Goal: Information Seeking & Learning: Learn about a topic

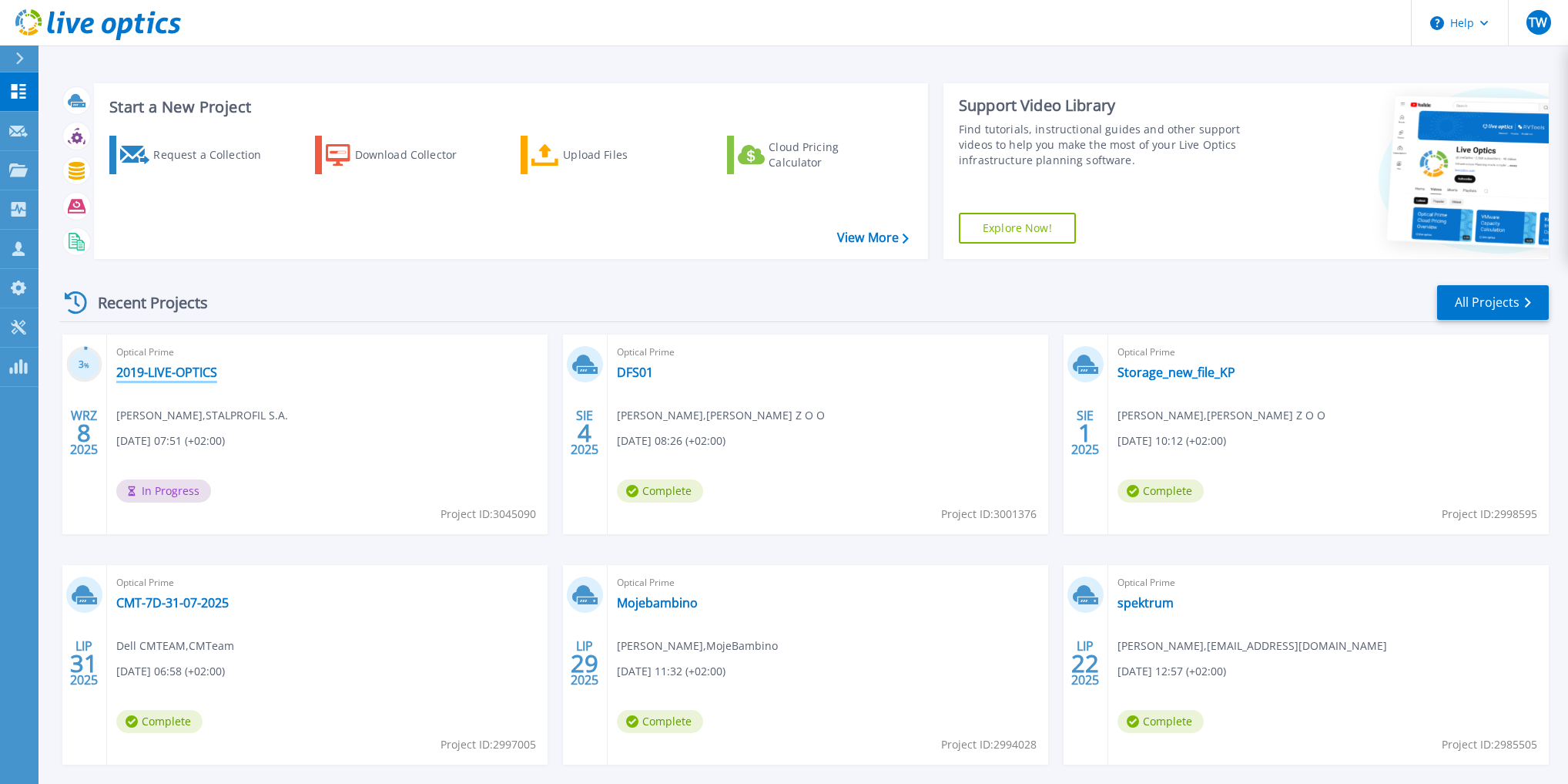
click at [150, 366] on link "2019-LIVE-OPTICS" at bounding box center [166, 372] width 101 height 15
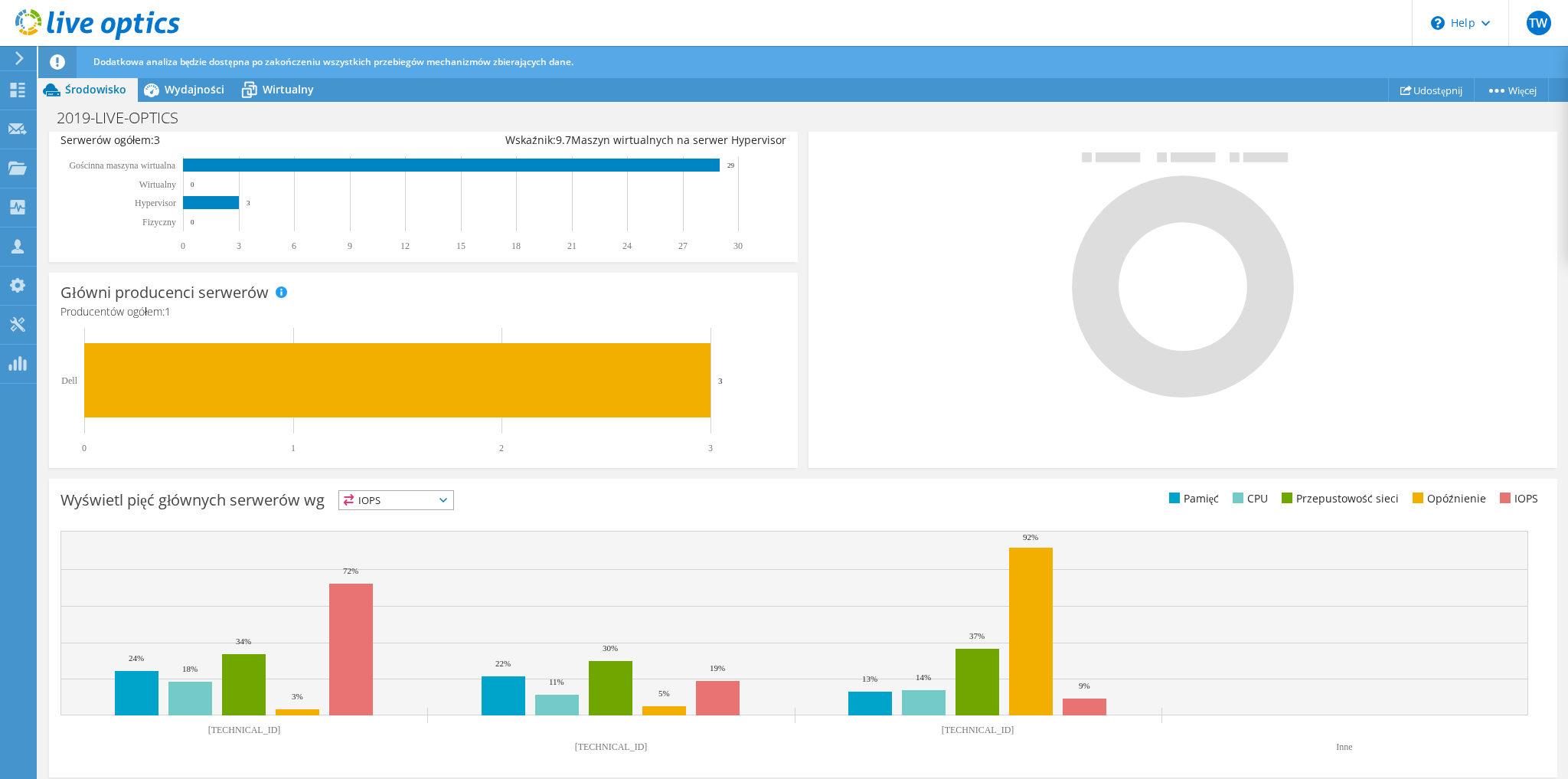
scroll to position [306, 0]
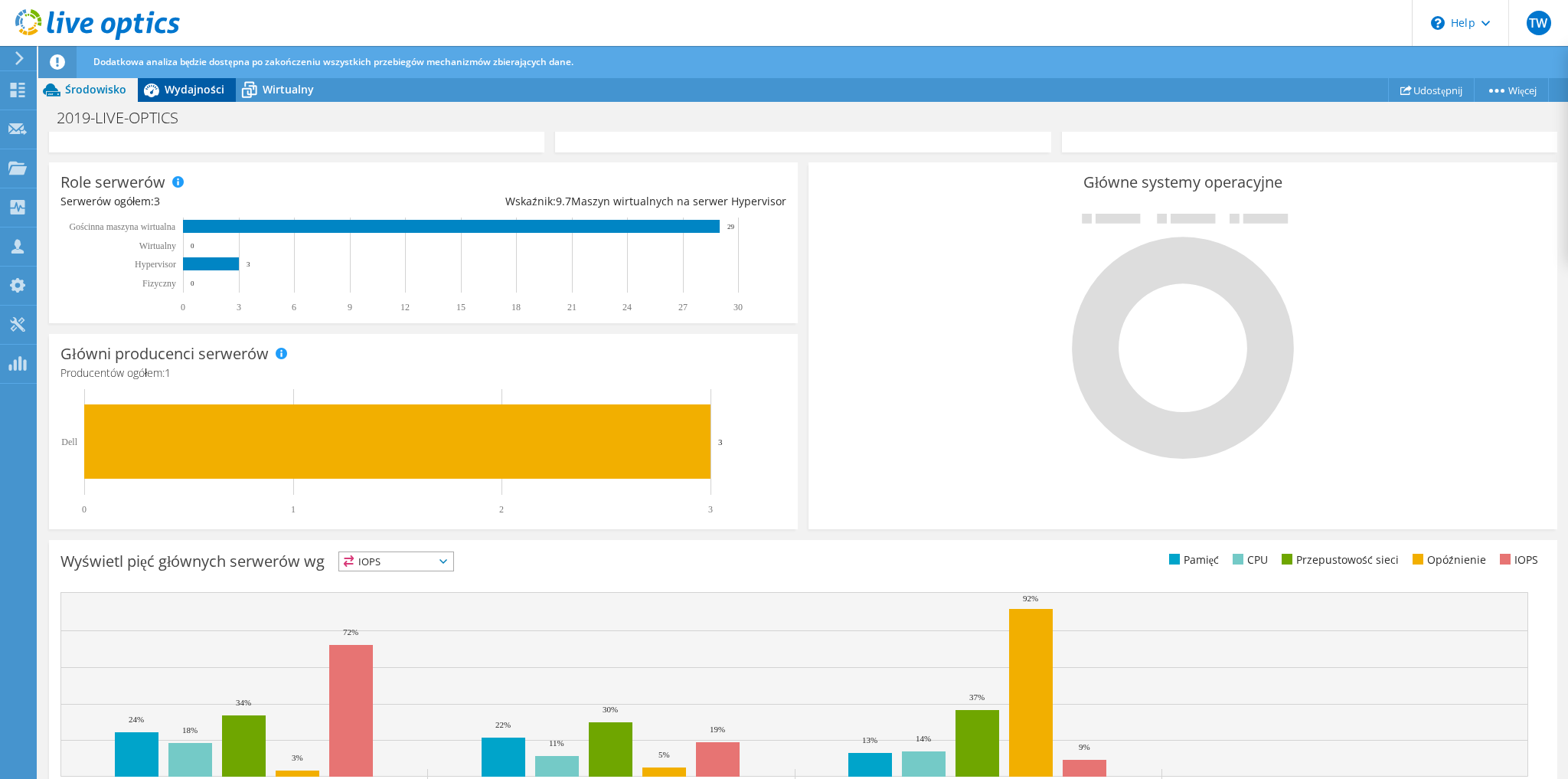
click at [175, 89] on span "Wydajności" at bounding box center [194, 89] width 60 height 14
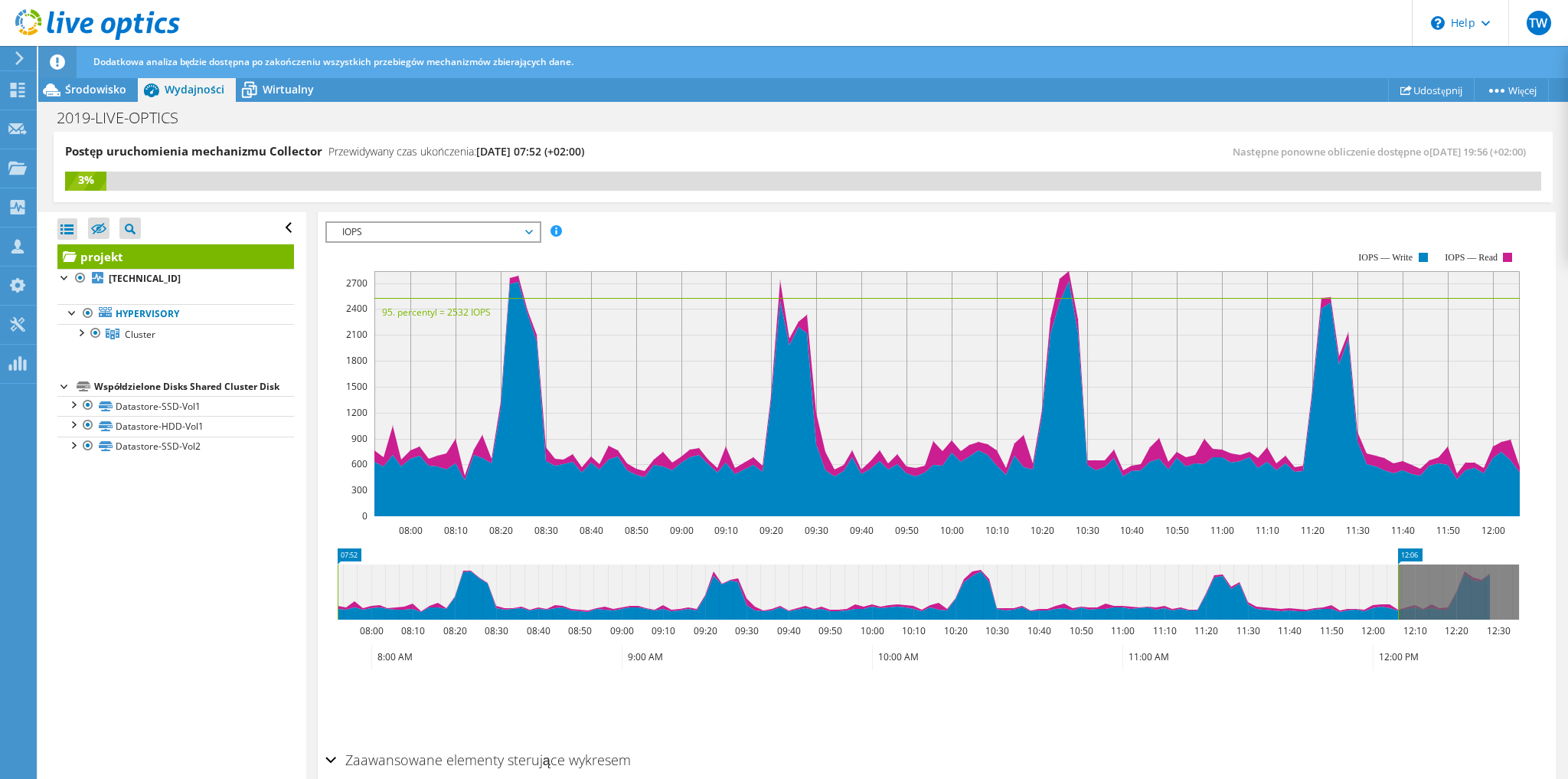
click at [350, 229] on span "IOPS" at bounding box center [433, 232] width 197 height 18
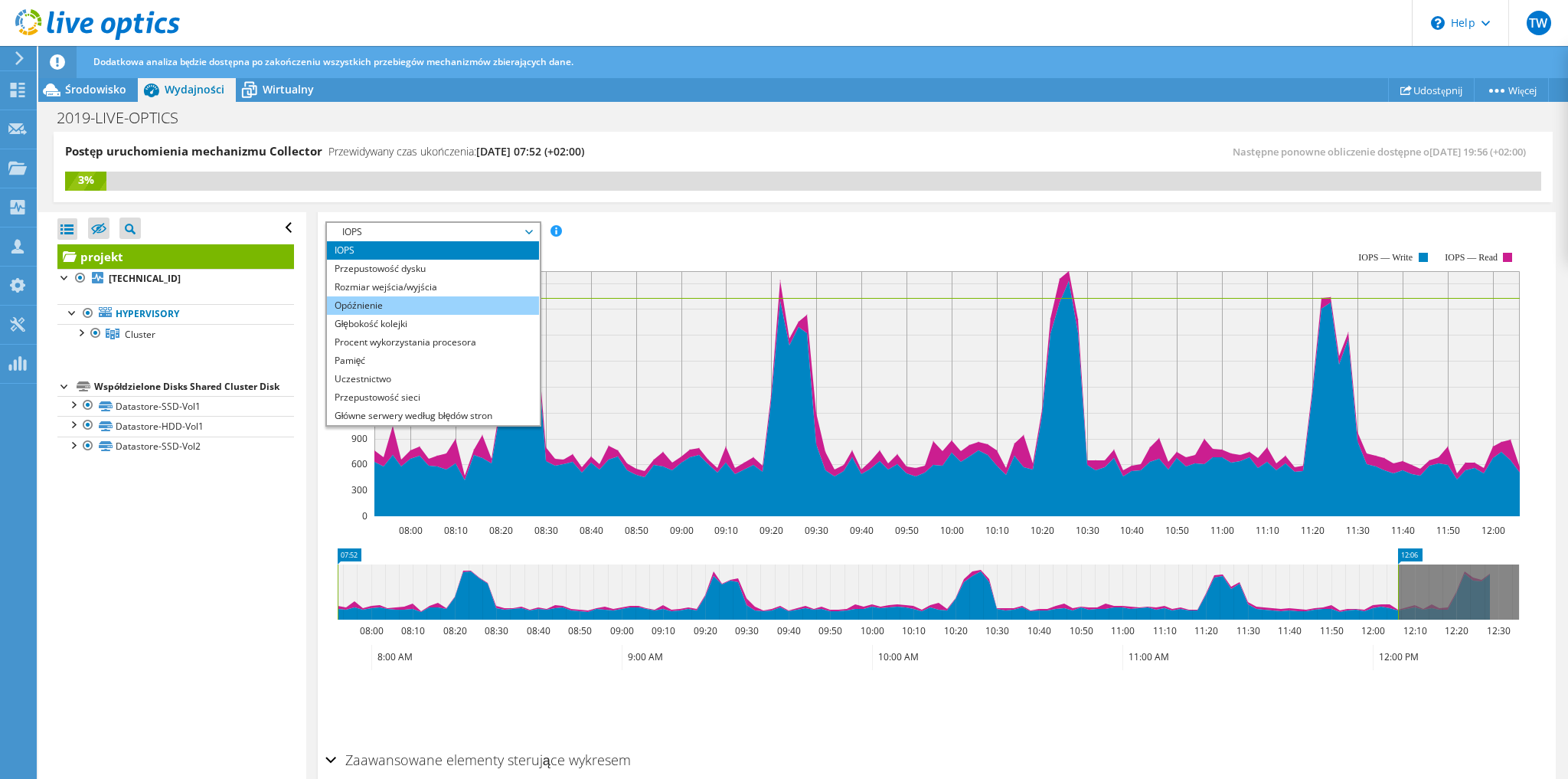
click at [377, 303] on li "Opóźnienie" at bounding box center [433, 305] width 212 height 18
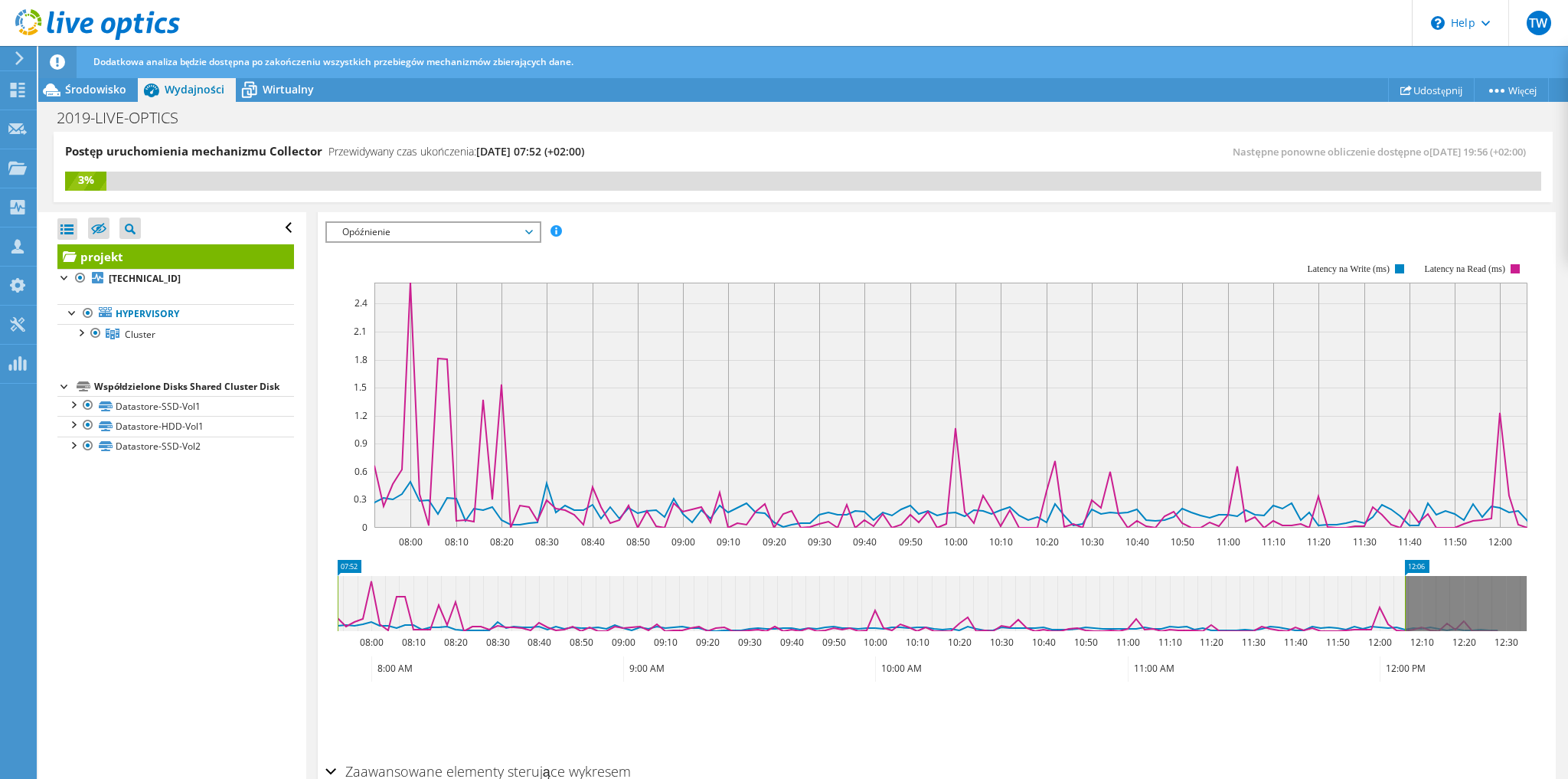
click at [420, 232] on span "Opóźnienie" at bounding box center [433, 232] width 197 height 18
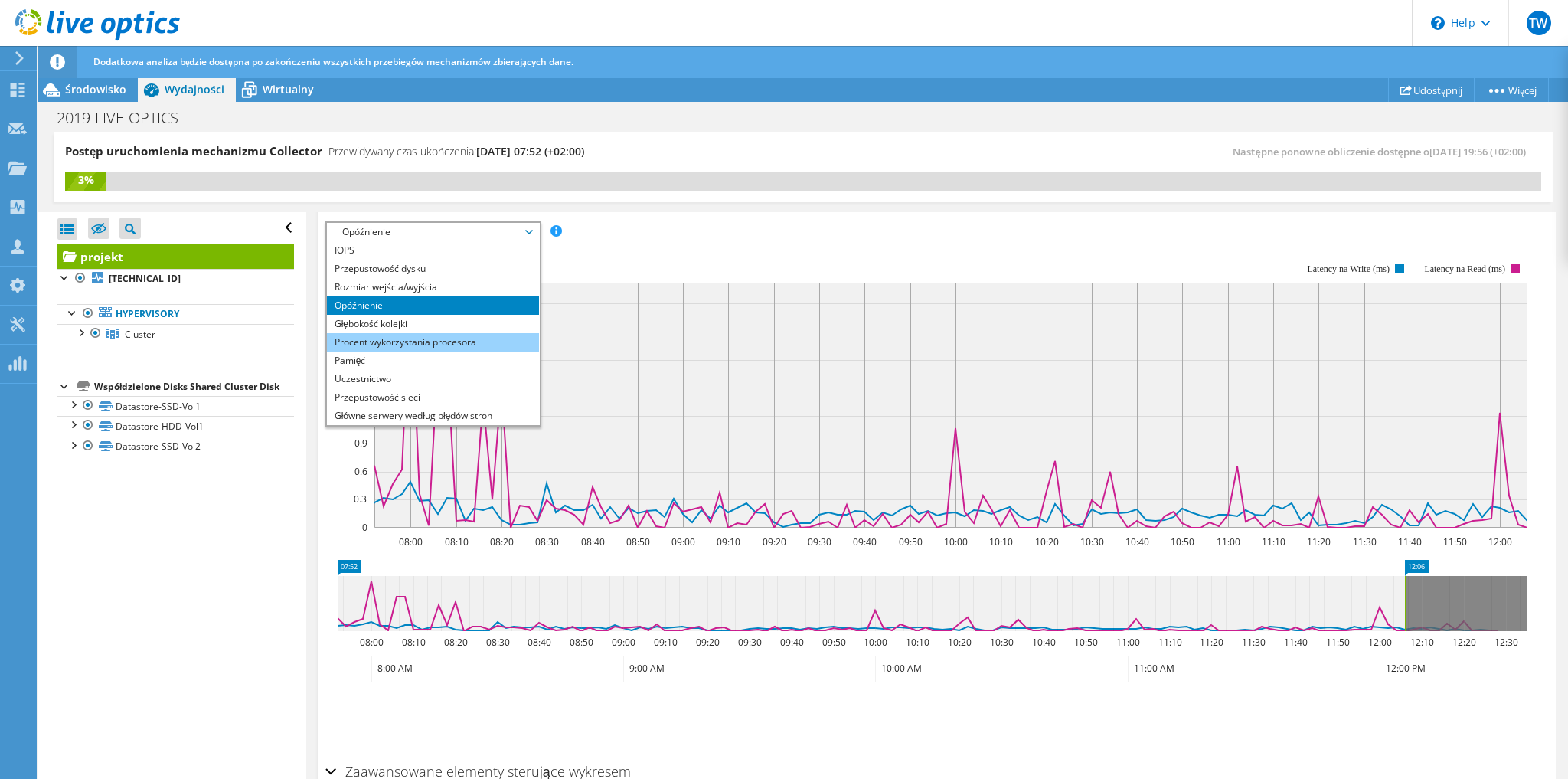
click at [410, 334] on li "Procent wykorzystania procesora" at bounding box center [433, 342] width 212 height 18
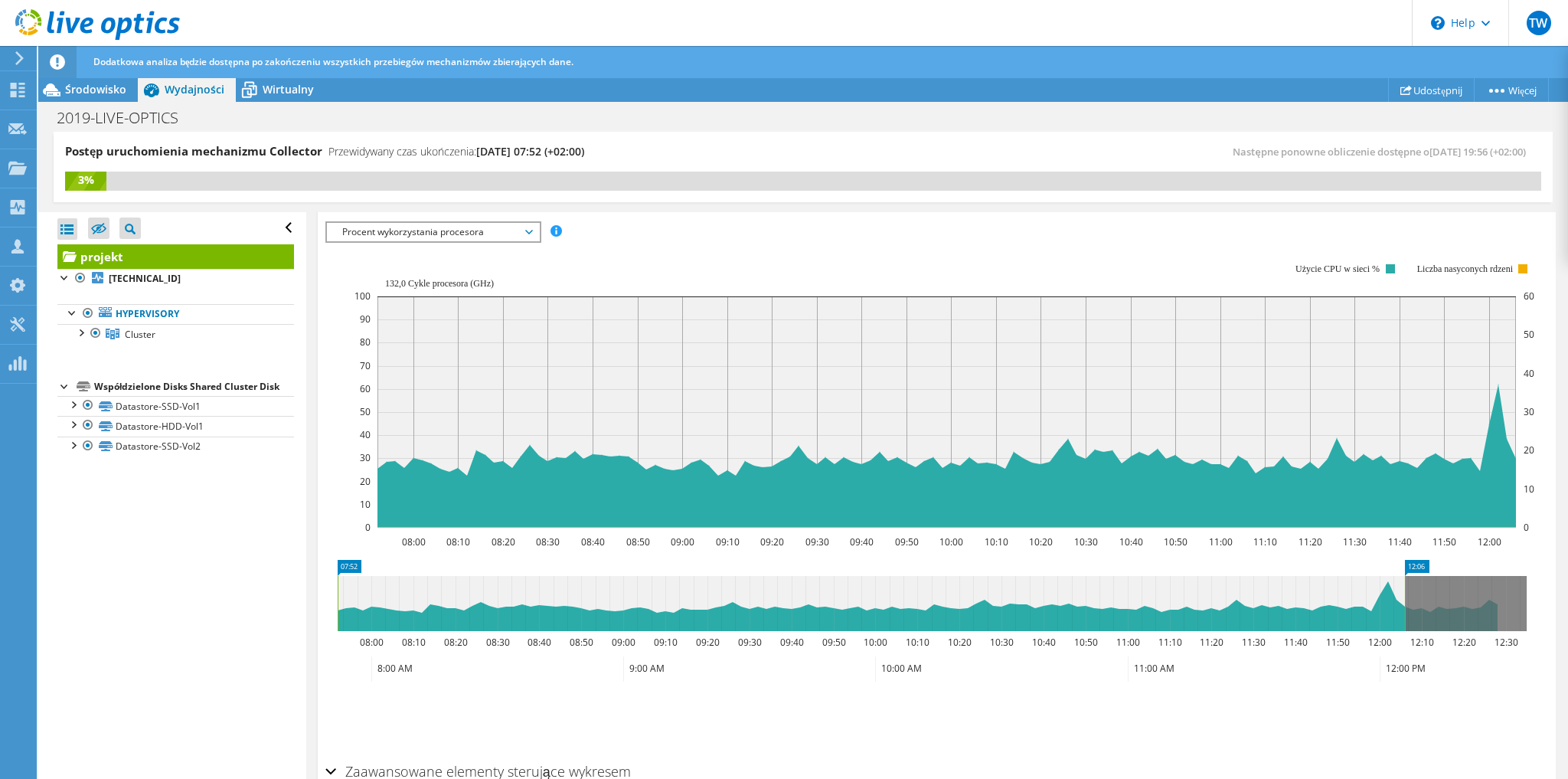
click at [400, 225] on span "Procent wykorzystania procesora" at bounding box center [433, 232] width 197 height 18
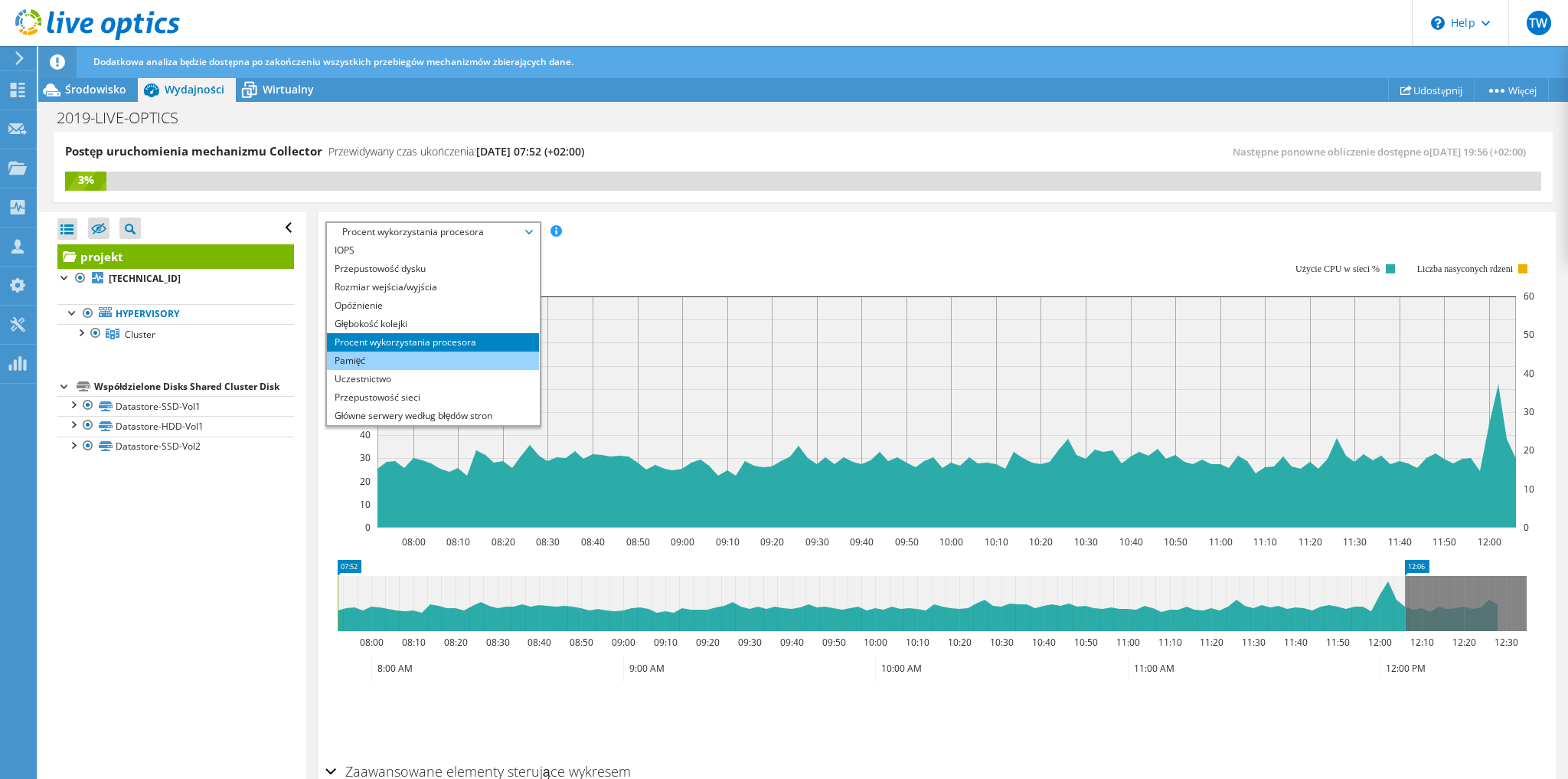
click at [409, 356] on li "Pamięć" at bounding box center [433, 360] width 212 height 18
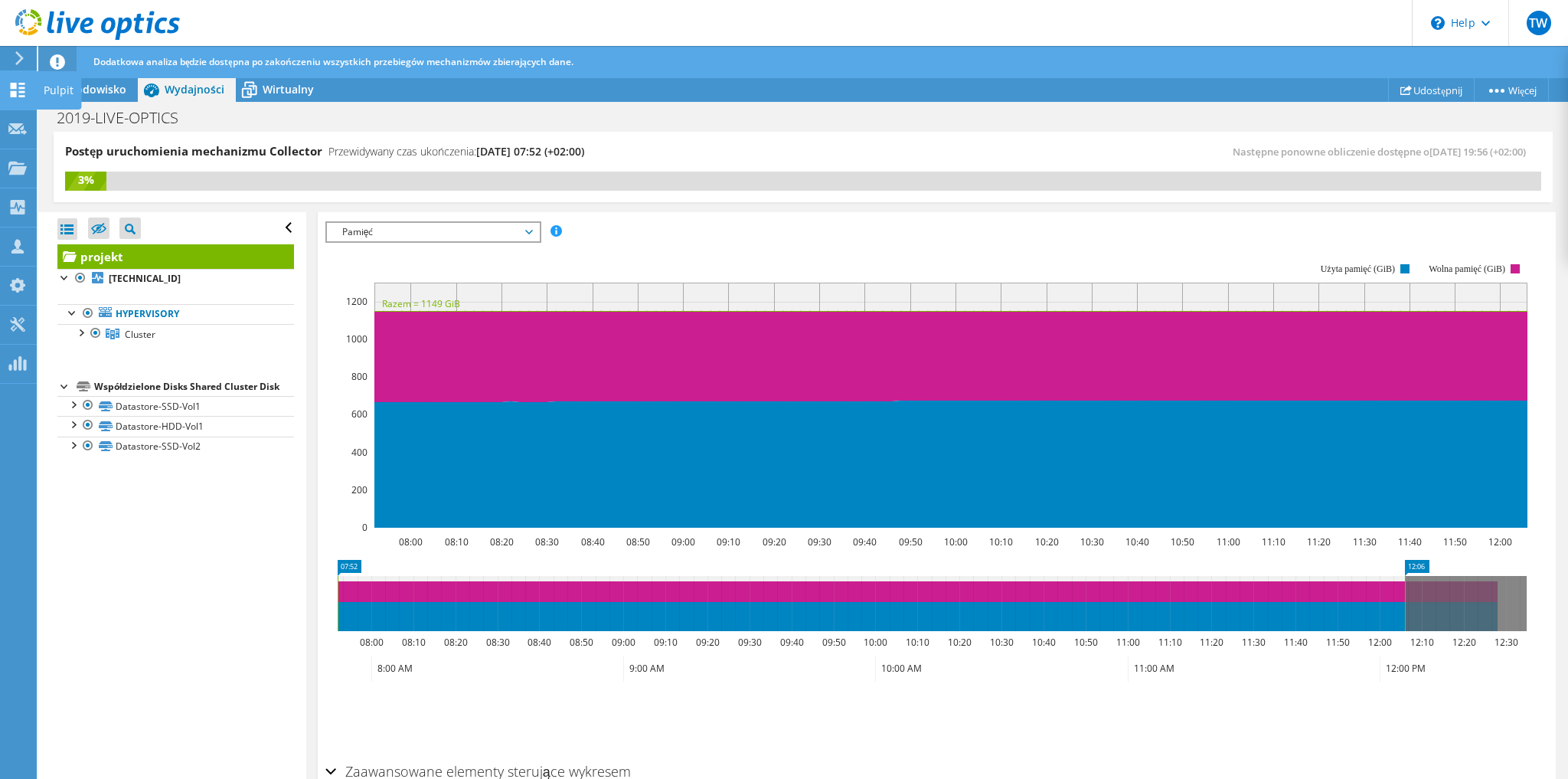
click at [18, 91] on icon at bounding box center [18, 90] width 18 height 14
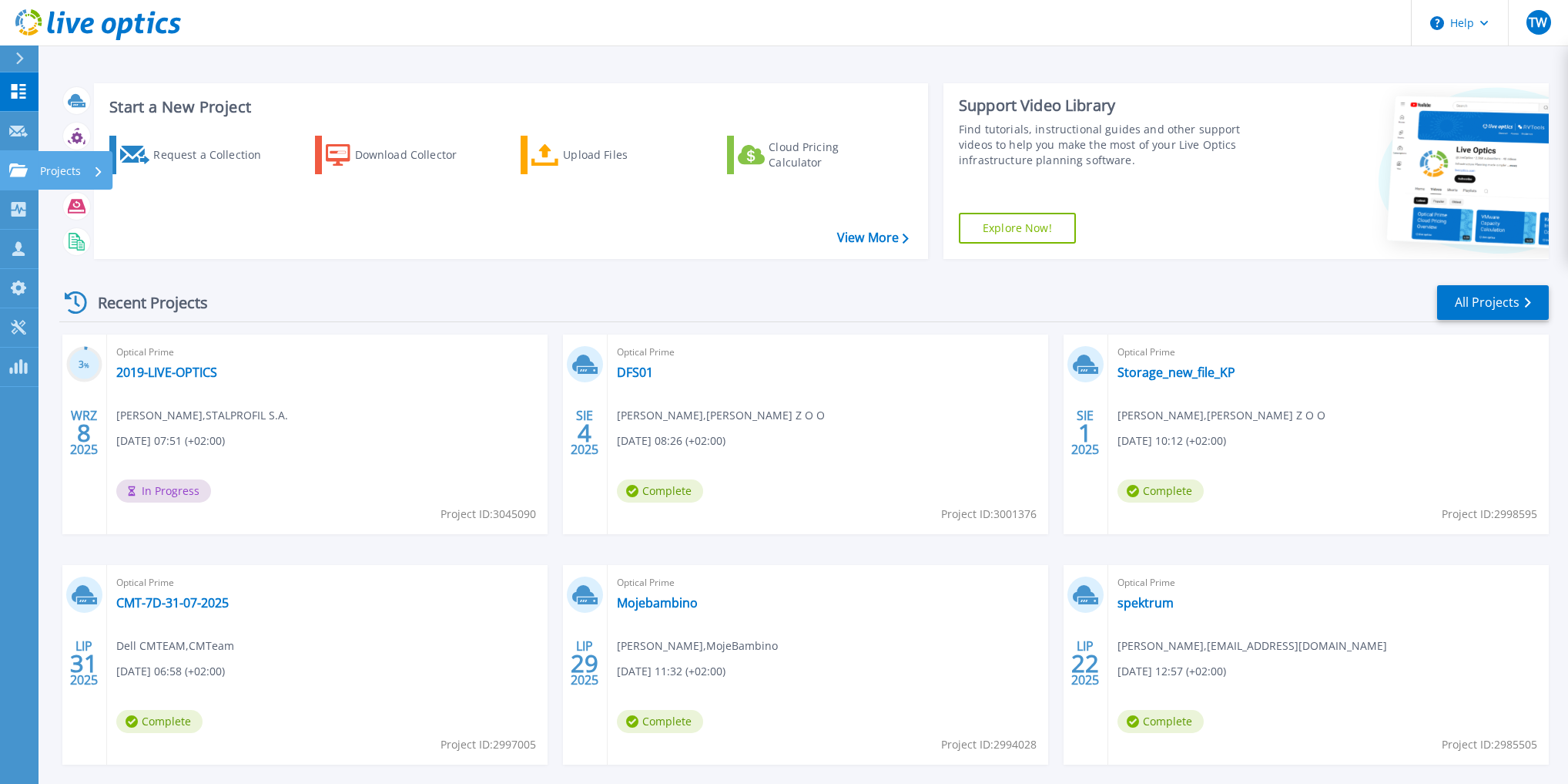
click at [12, 171] on icon at bounding box center [18, 170] width 19 height 13
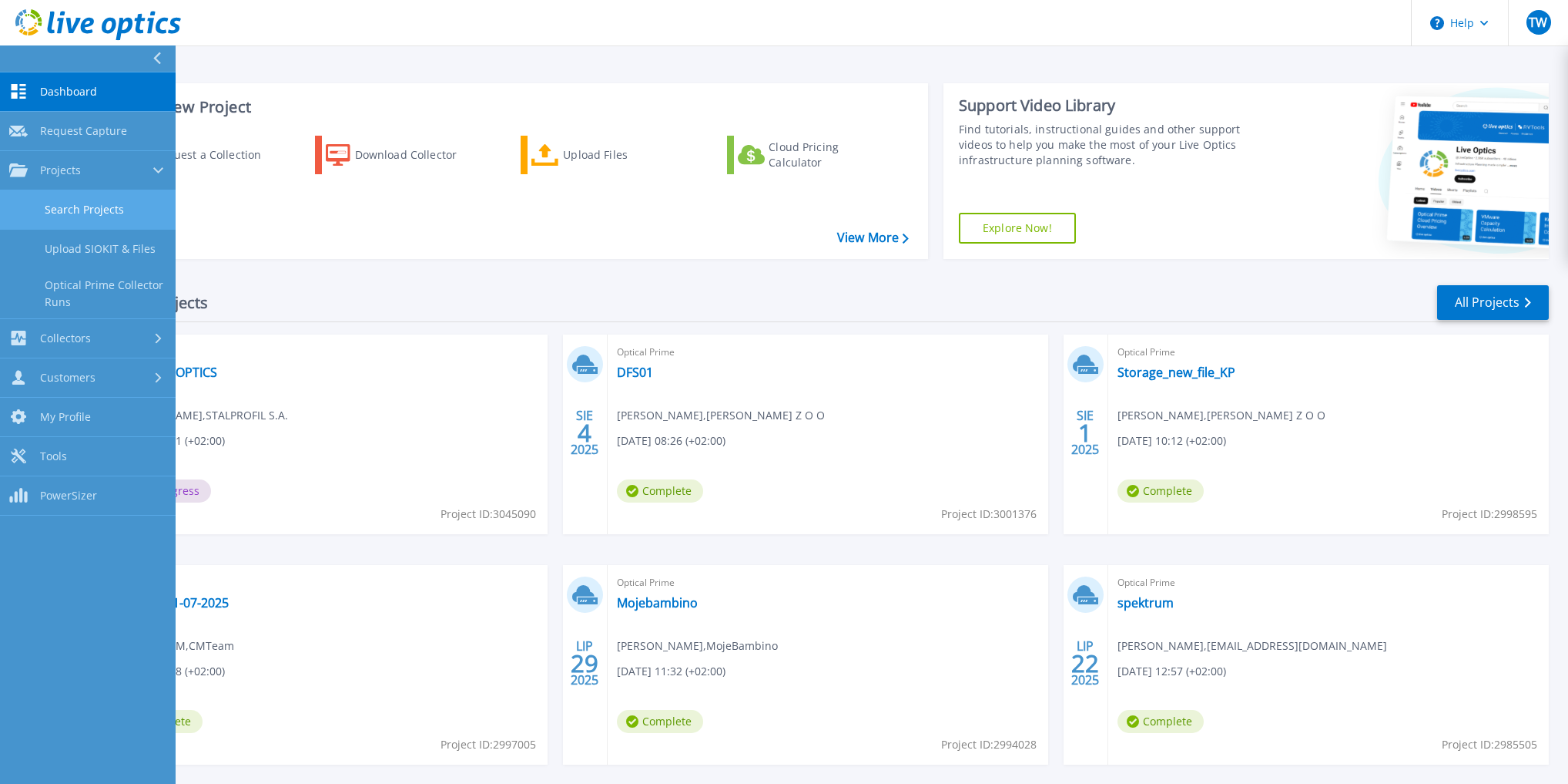
click at [93, 209] on link "Search Projects" at bounding box center [88, 210] width 176 height 40
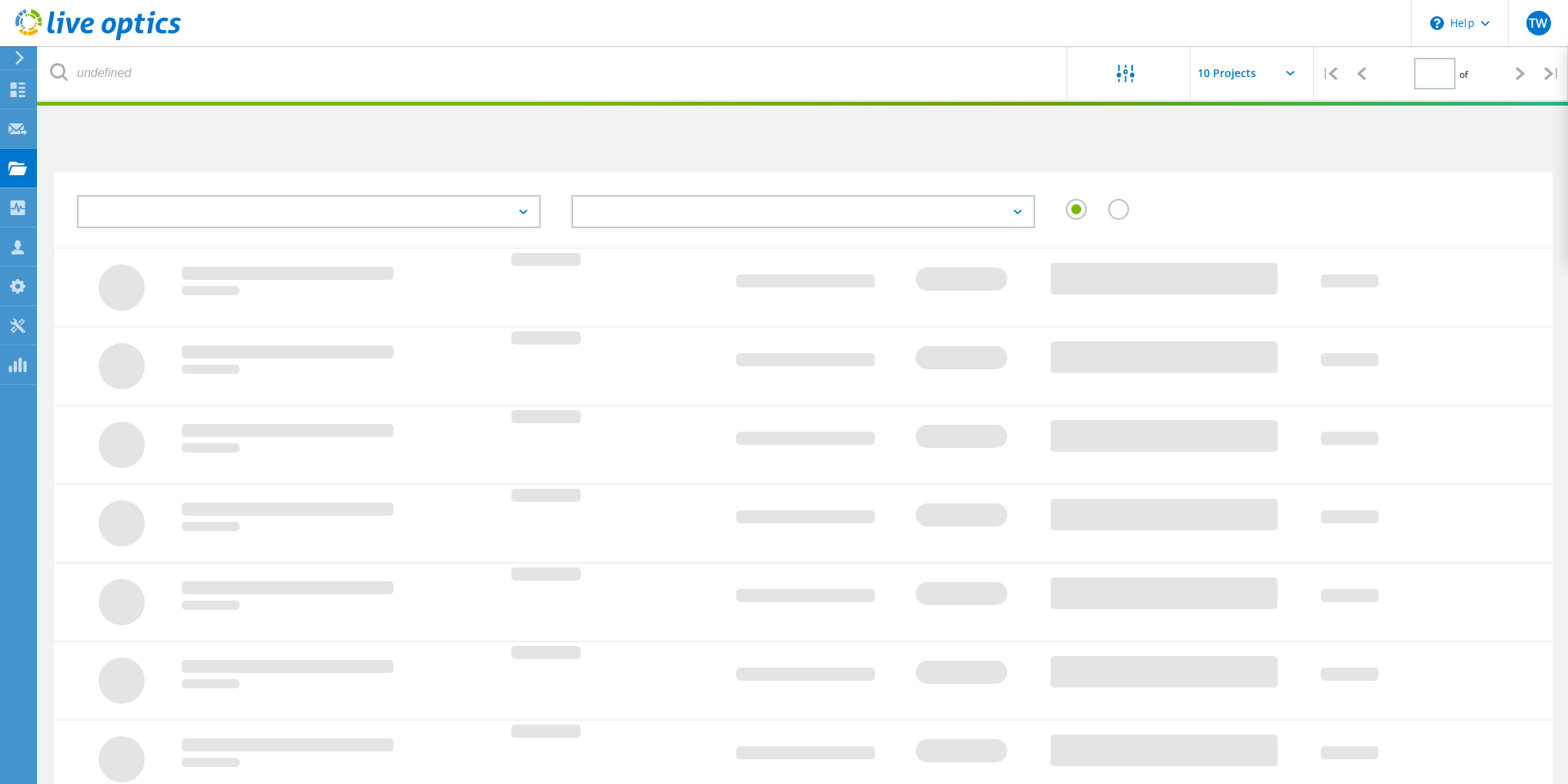
type input "1"
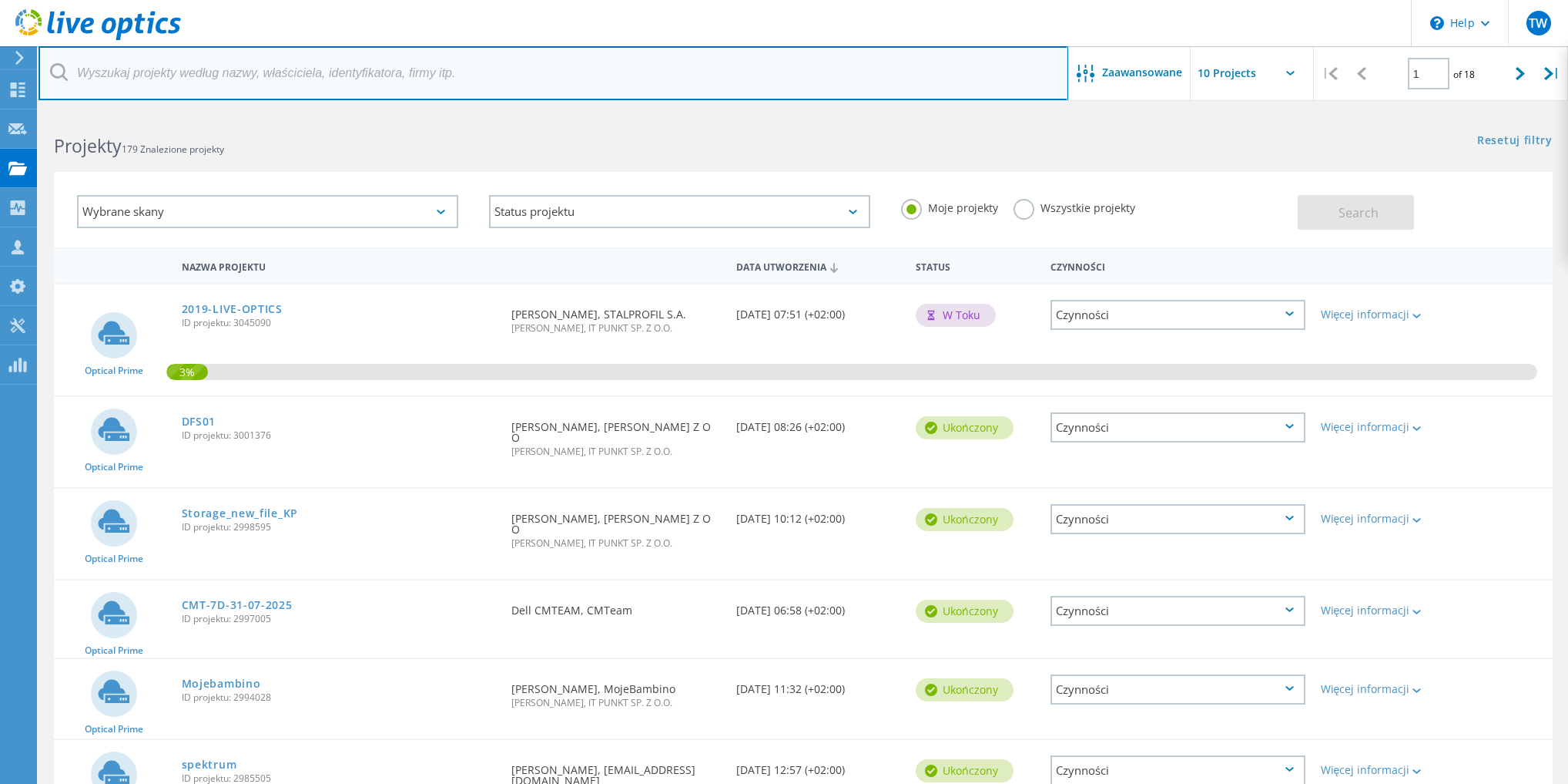
click at [203, 76] on input "text" at bounding box center [553, 73] width 1029 height 54
type input "solve"
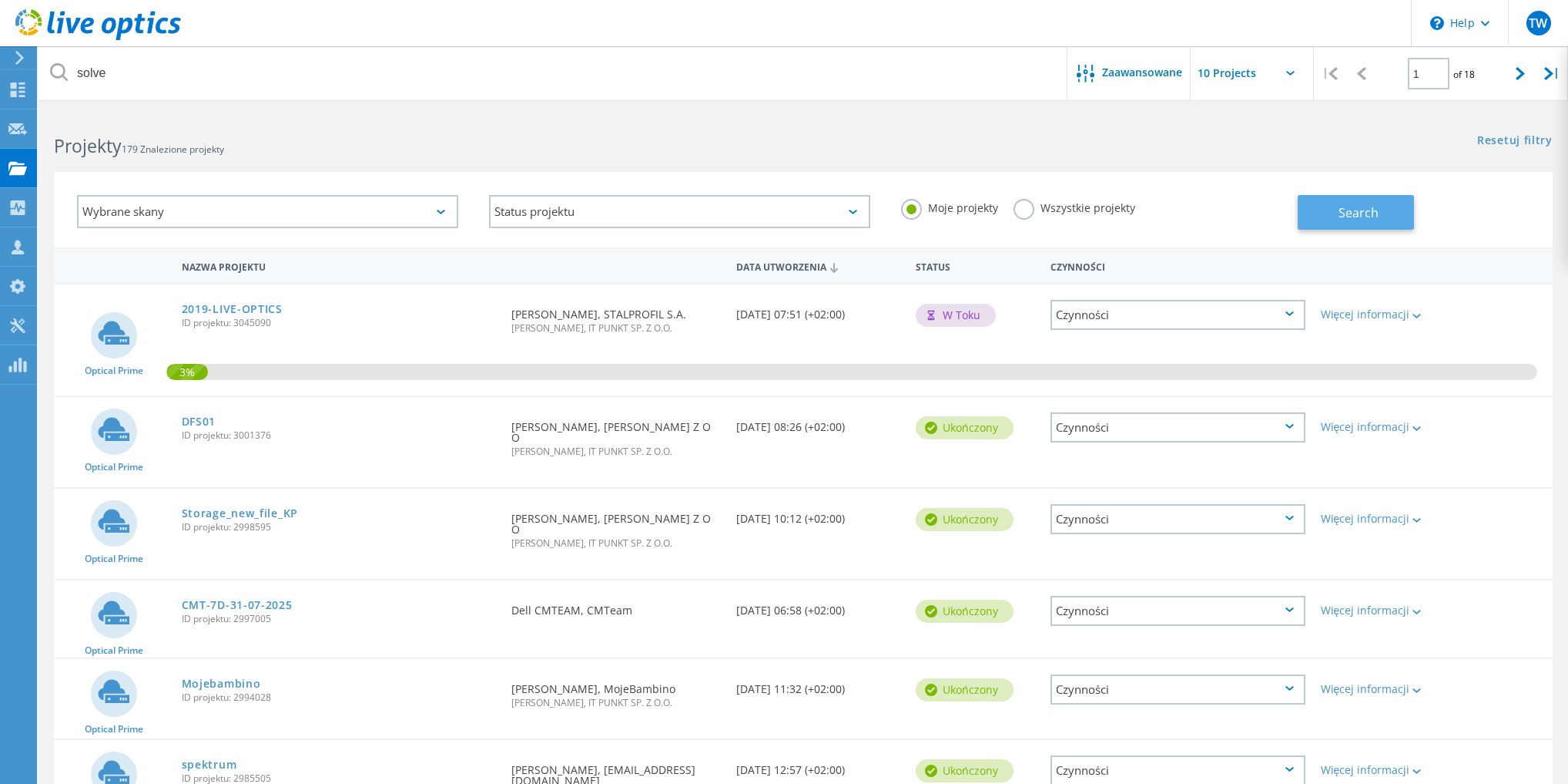
click at [1376, 217] on span "Search" at bounding box center [1358, 212] width 40 height 17
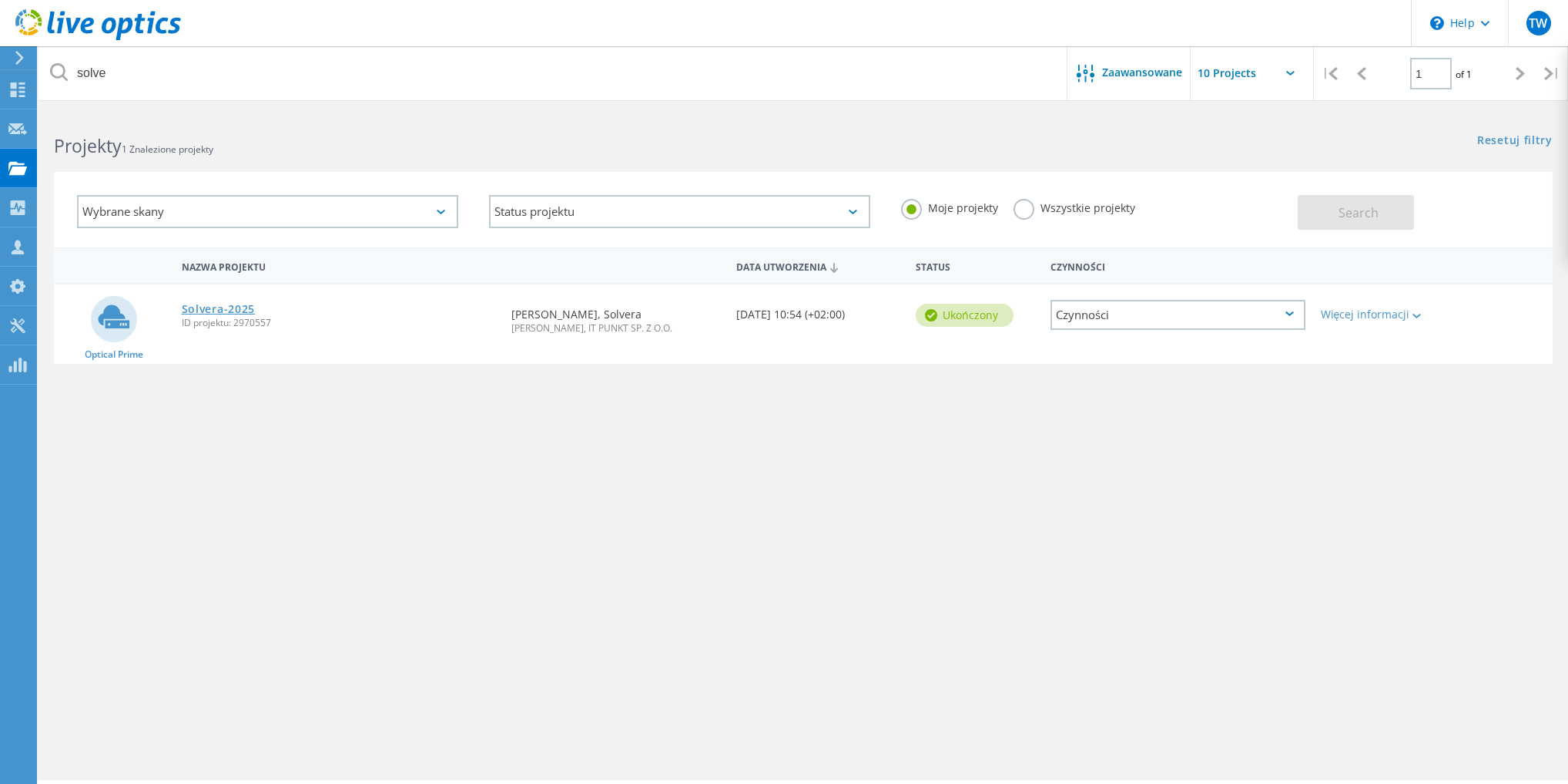
click at [208, 308] on link "Solvera-2025" at bounding box center [218, 308] width 73 height 10
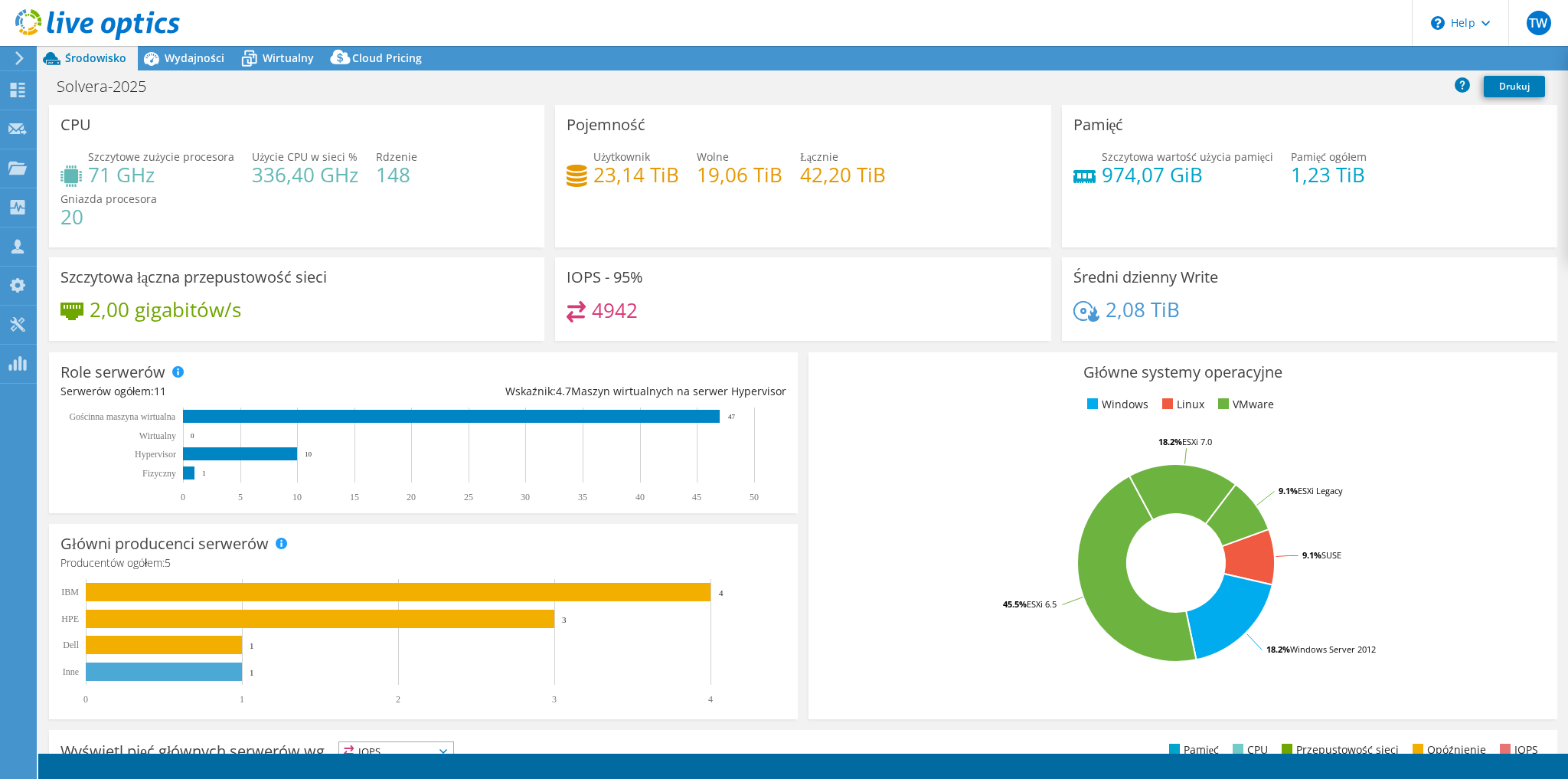
select select "EUFrankfurt"
select select "USD"
click at [198, 46] on div "Wydajności" at bounding box center [187, 58] width 98 height 25
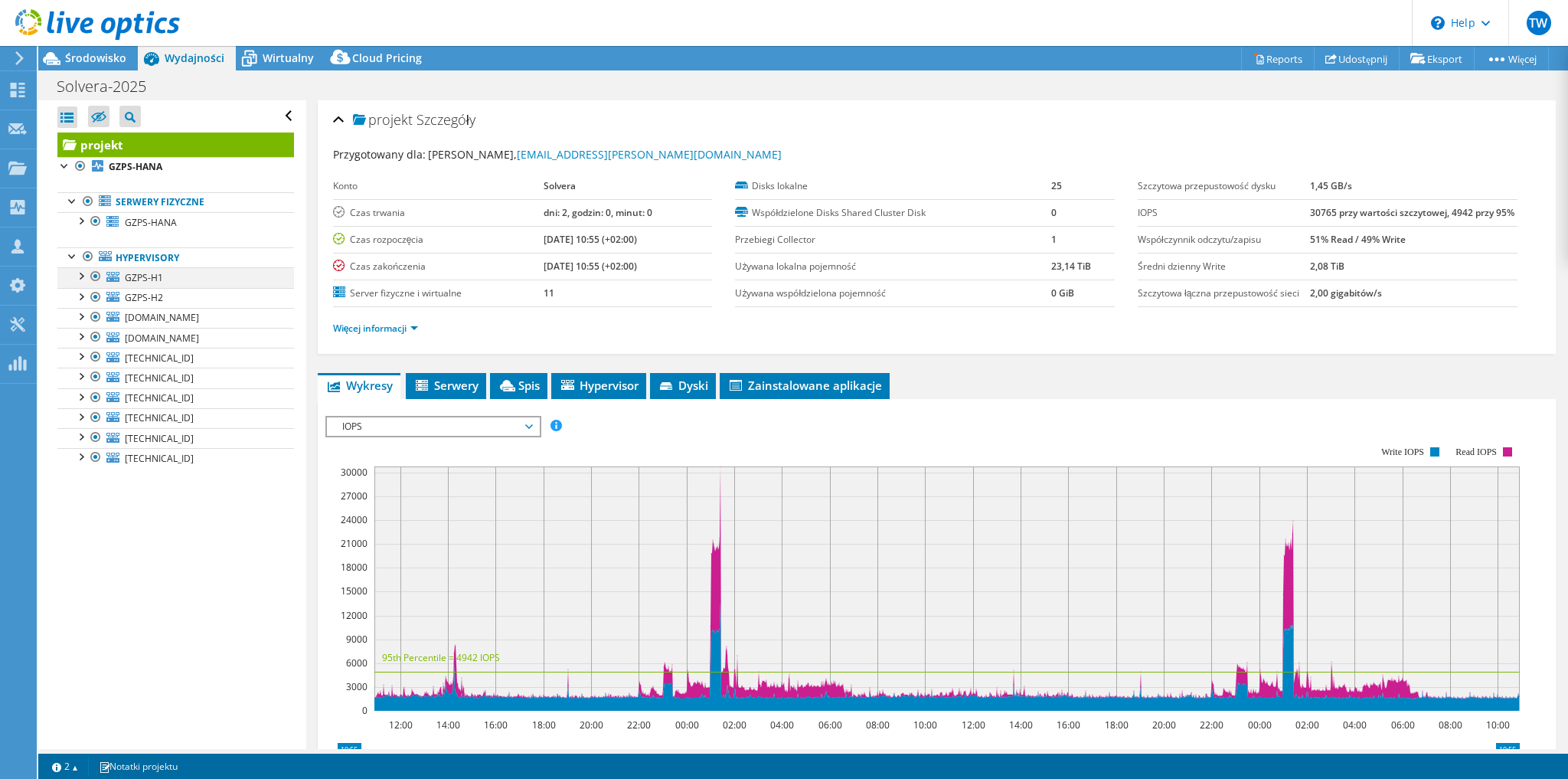
click at [79, 278] on div at bounding box center [80, 274] width 15 height 15
click at [265, 54] on span "Wirtualny" at bounding box center [288, 58] width 51 height 14
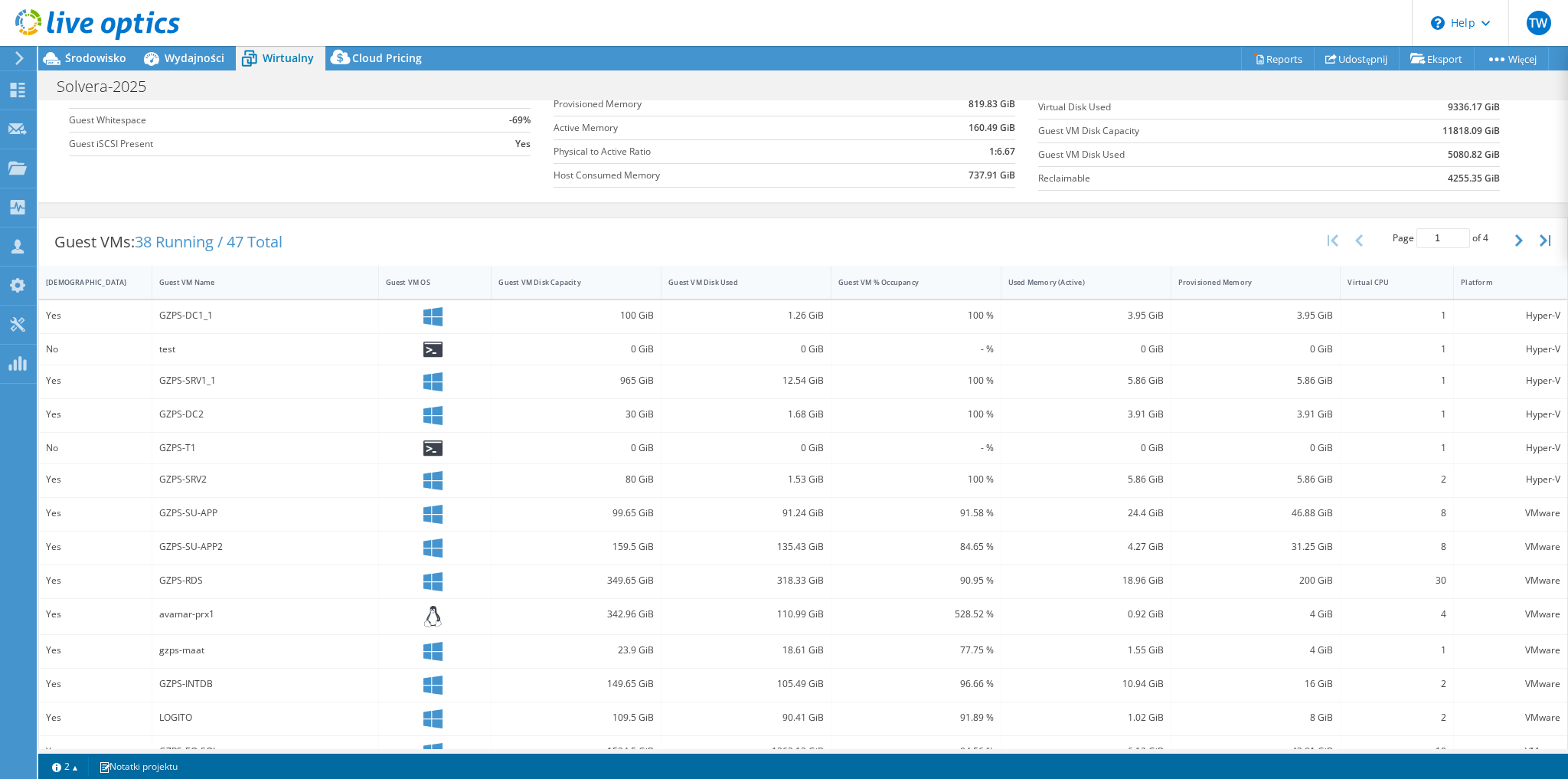
scroll to position [244, 0]
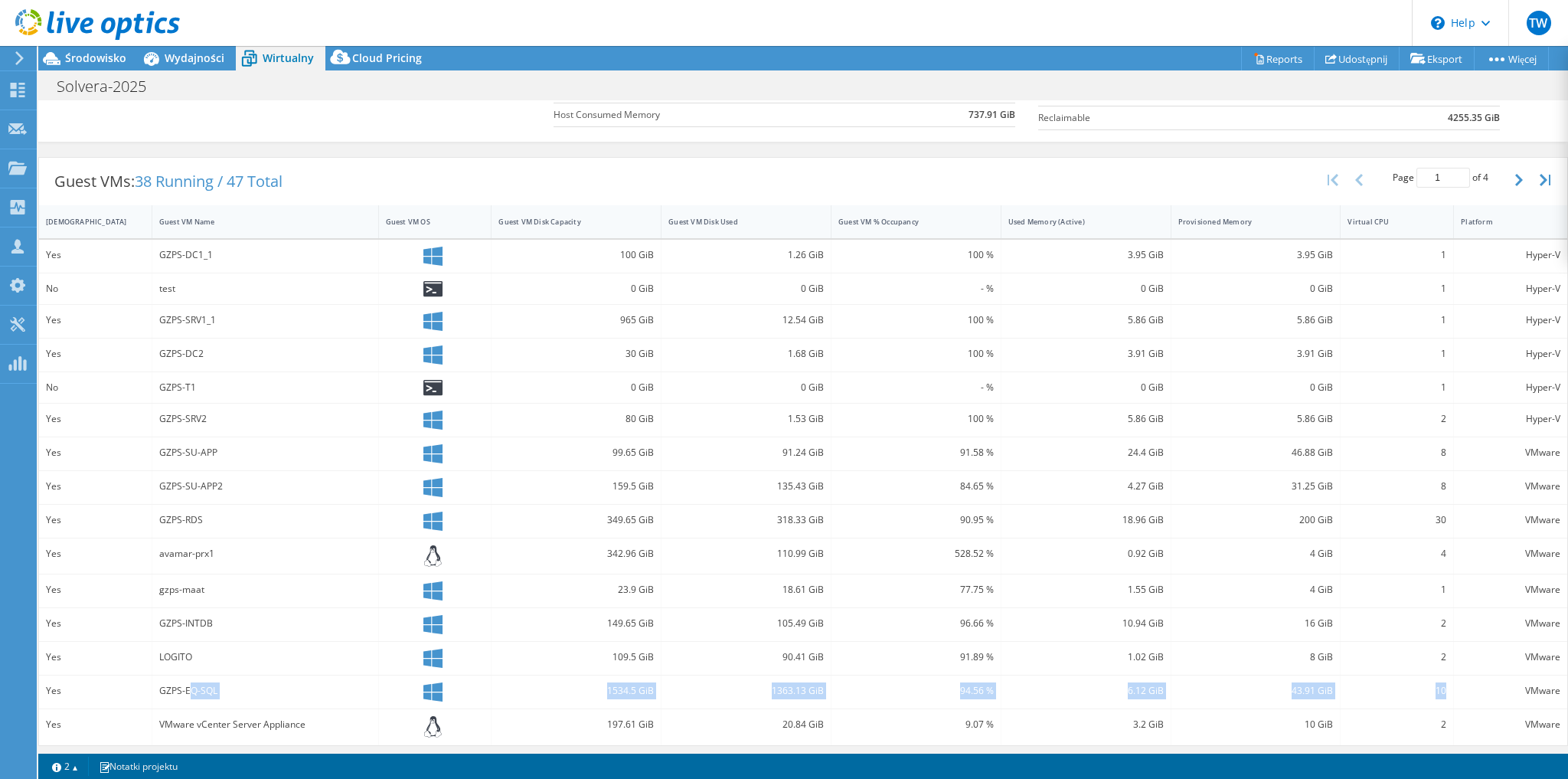
drag, startPoint x: 187, startPoint y: 686, endPoint x: 1443, endPoint y: 684, distance: 1256.0
click at [1443, 684] on div "Yes GZPS-EQ-SQL 1534.5 GiB 1363.13 GiB 94.56 % 6.12 GiB 43.91 GiB 10 VMware" at bounding box center [803, 692] width 1528 height 33
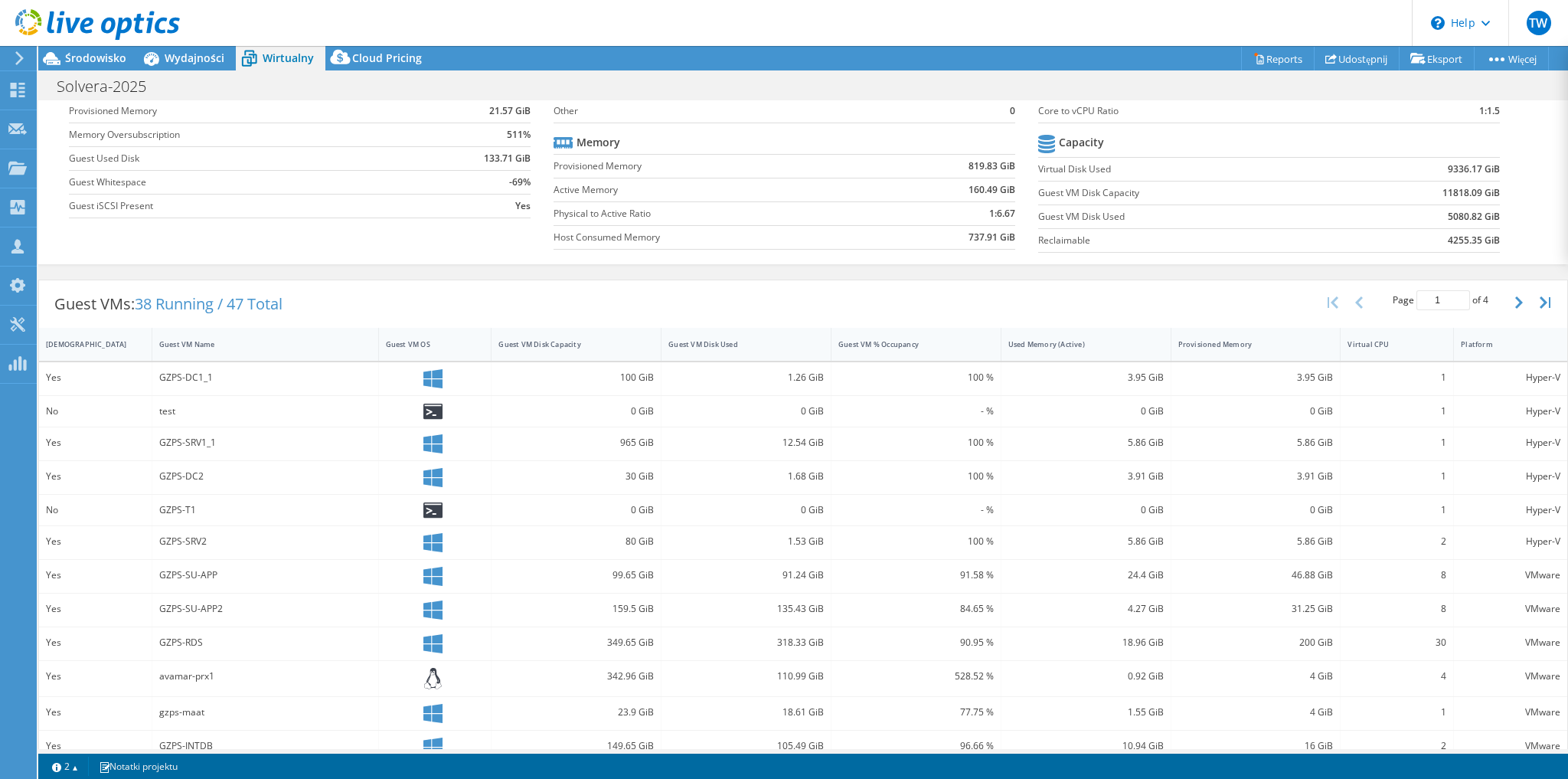
scroll to position [0, 0]
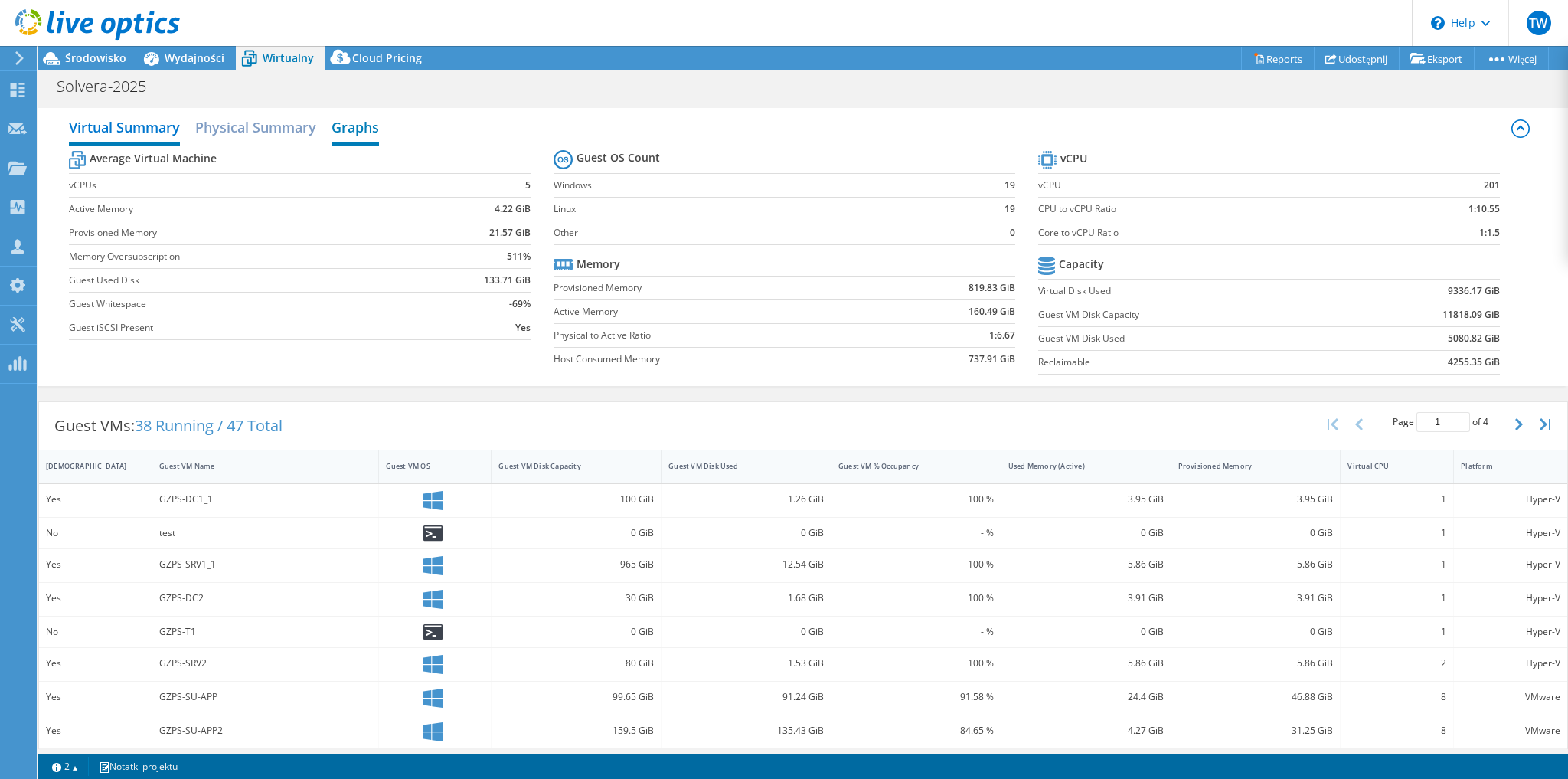
click at [370, 123] on h2 "Graphs" at bounding box center [355, 128] width 47 height 34
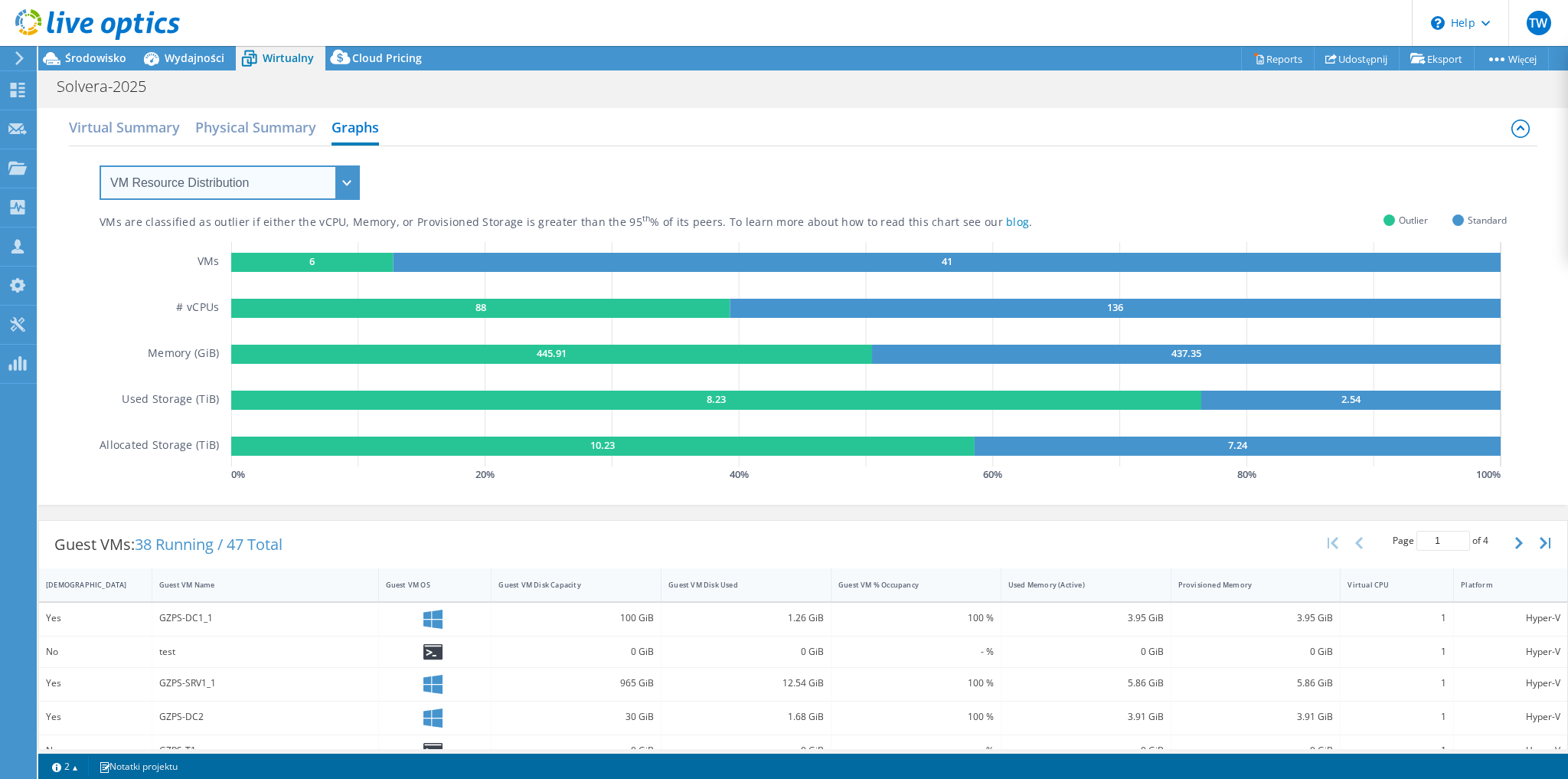
click at [156, 185] on select "VM Resource Distribution Provisioning Contrast Over Provisioning" at bounding box center [229, 182] width 260 height 34
select select "Over Provisioning"
click at [99, 165] on select "VM Resource Distribution Provisioning Contrast Over Provisioning" at bounding box center [229, 182] width 260 height 34
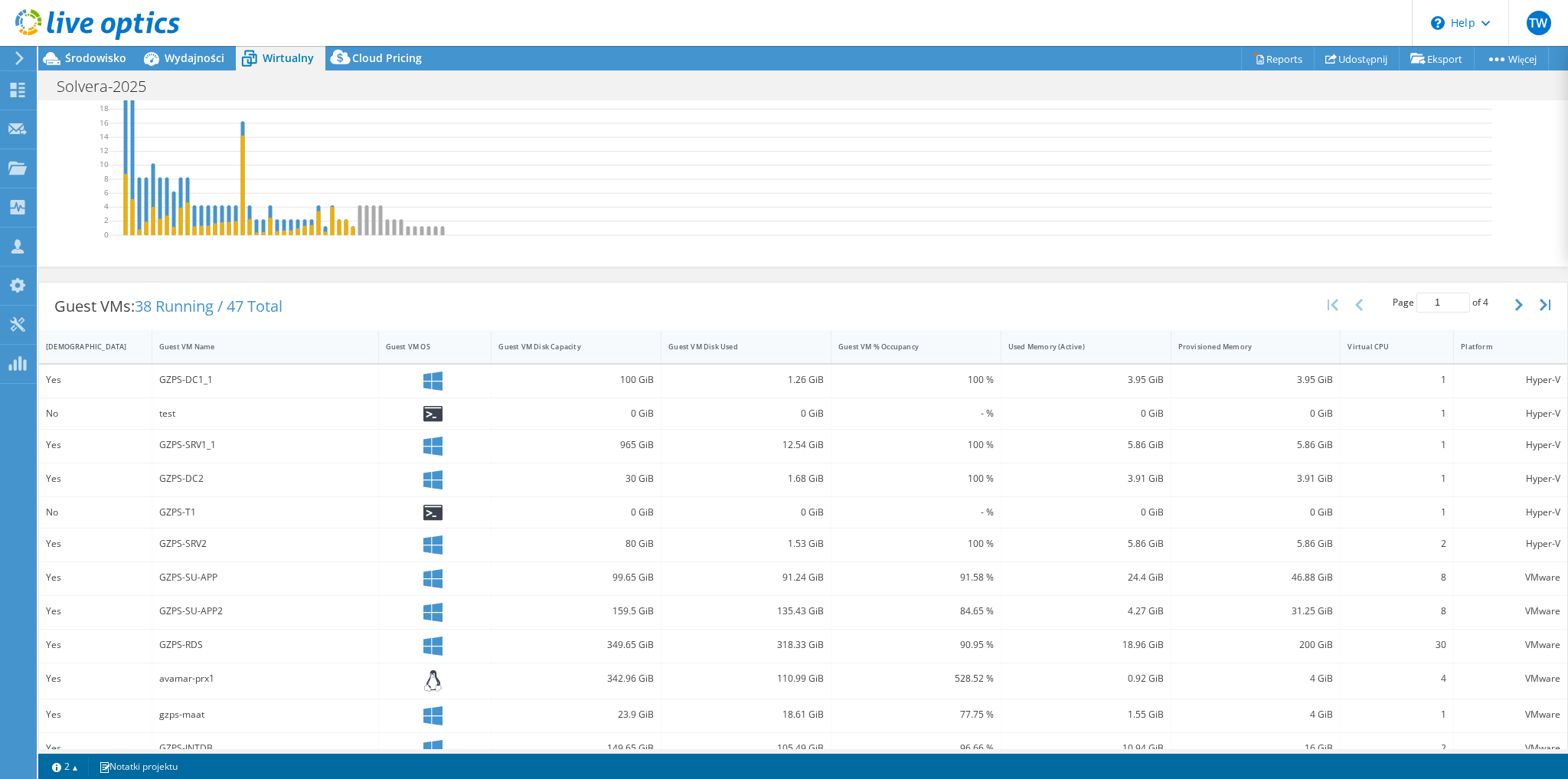
scroll to position [370, 0]
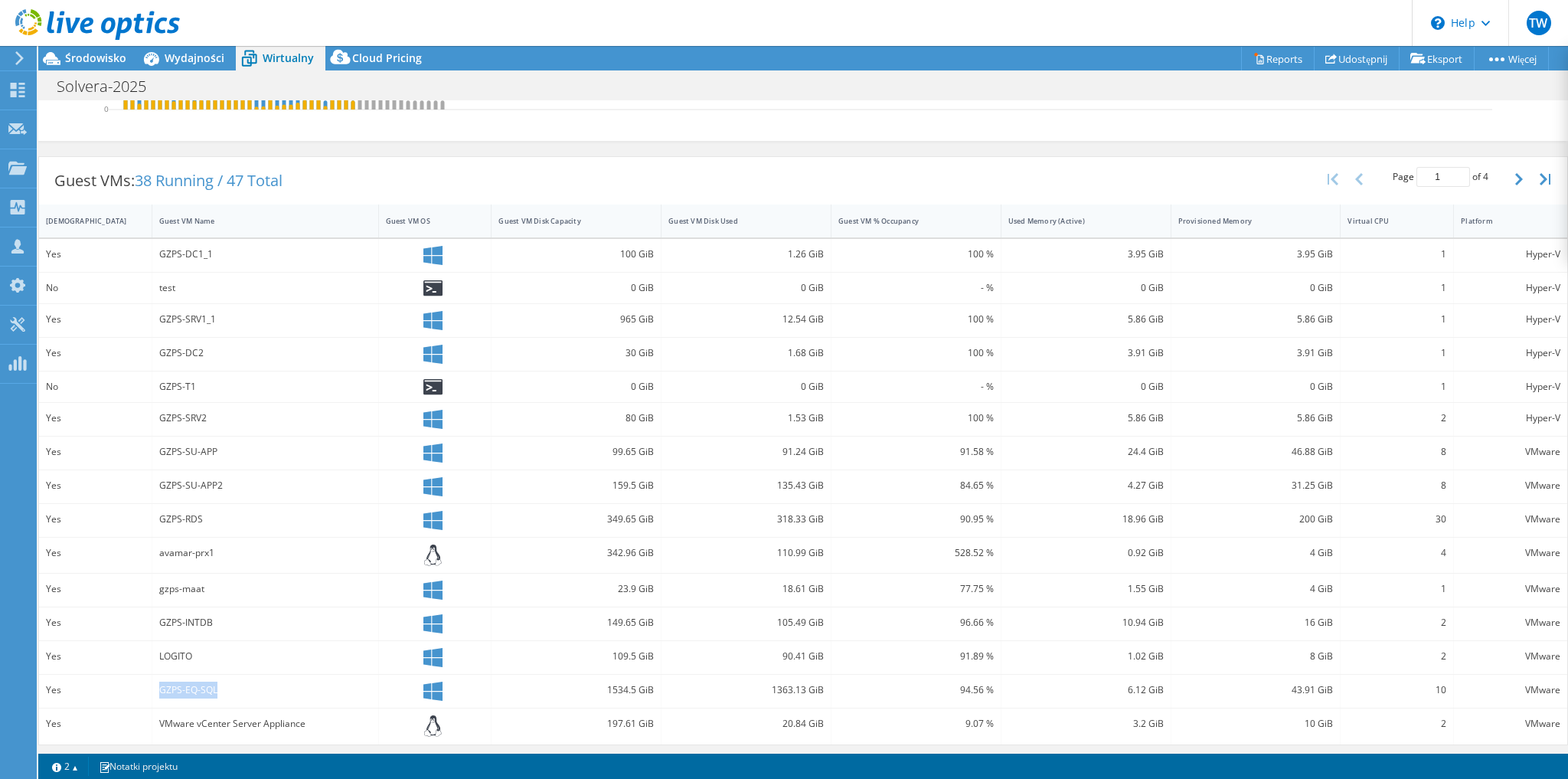
drag, startPoint x: 159, startPoint y: 686, endPoint x: 265, endPoint y: 695, distance: 106.4
click at [265, 695] on div "GZPS-EQ-SQL" at bounding box center [265, 691] width 227 height 33
copy div "GZPS-EQ-SQL"
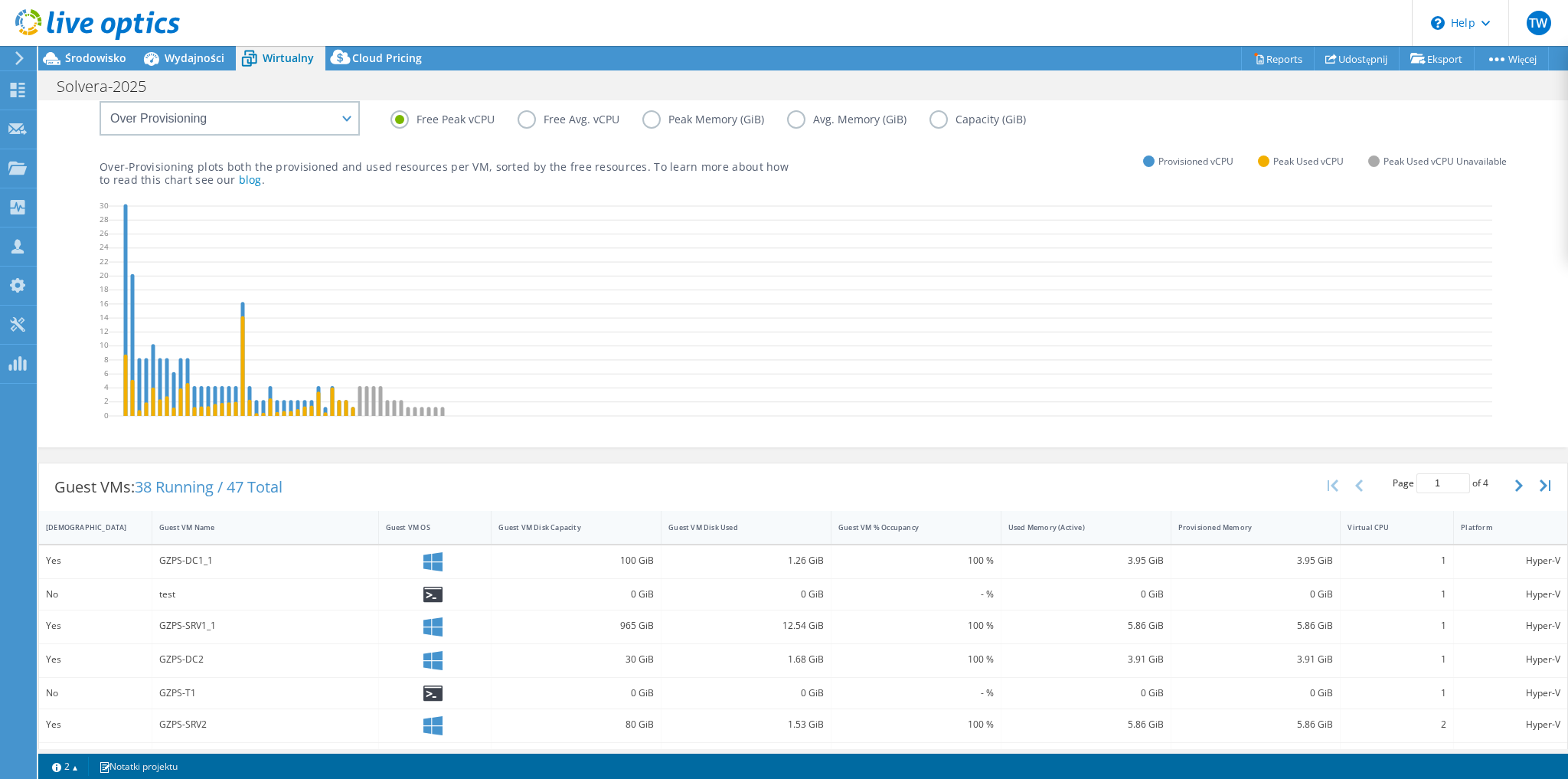
scroll to position [0, 0]
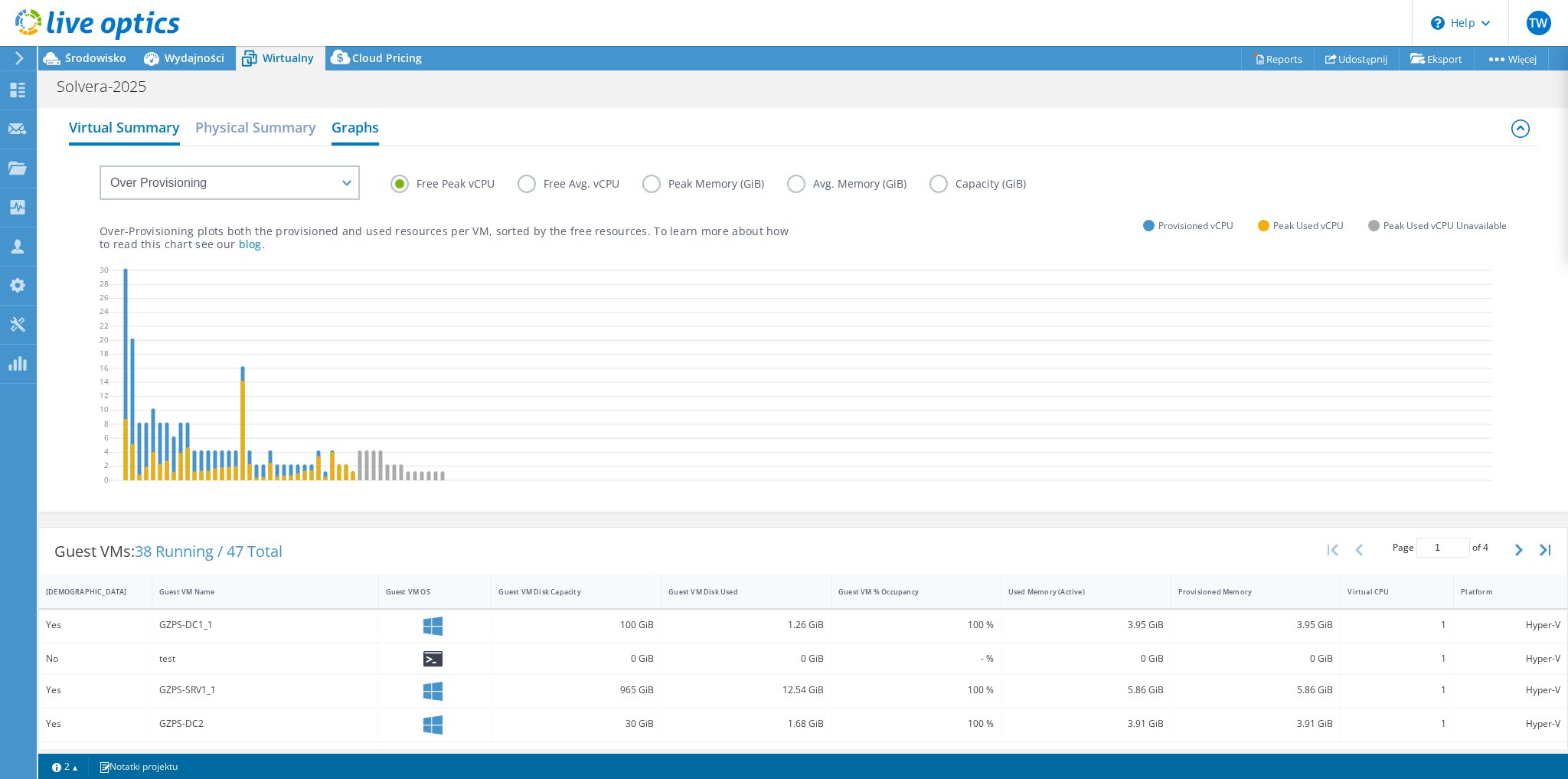
click at [137, 133] on h2 "Virtual Summary" at bounding box center [124, 128] width 111 height 34
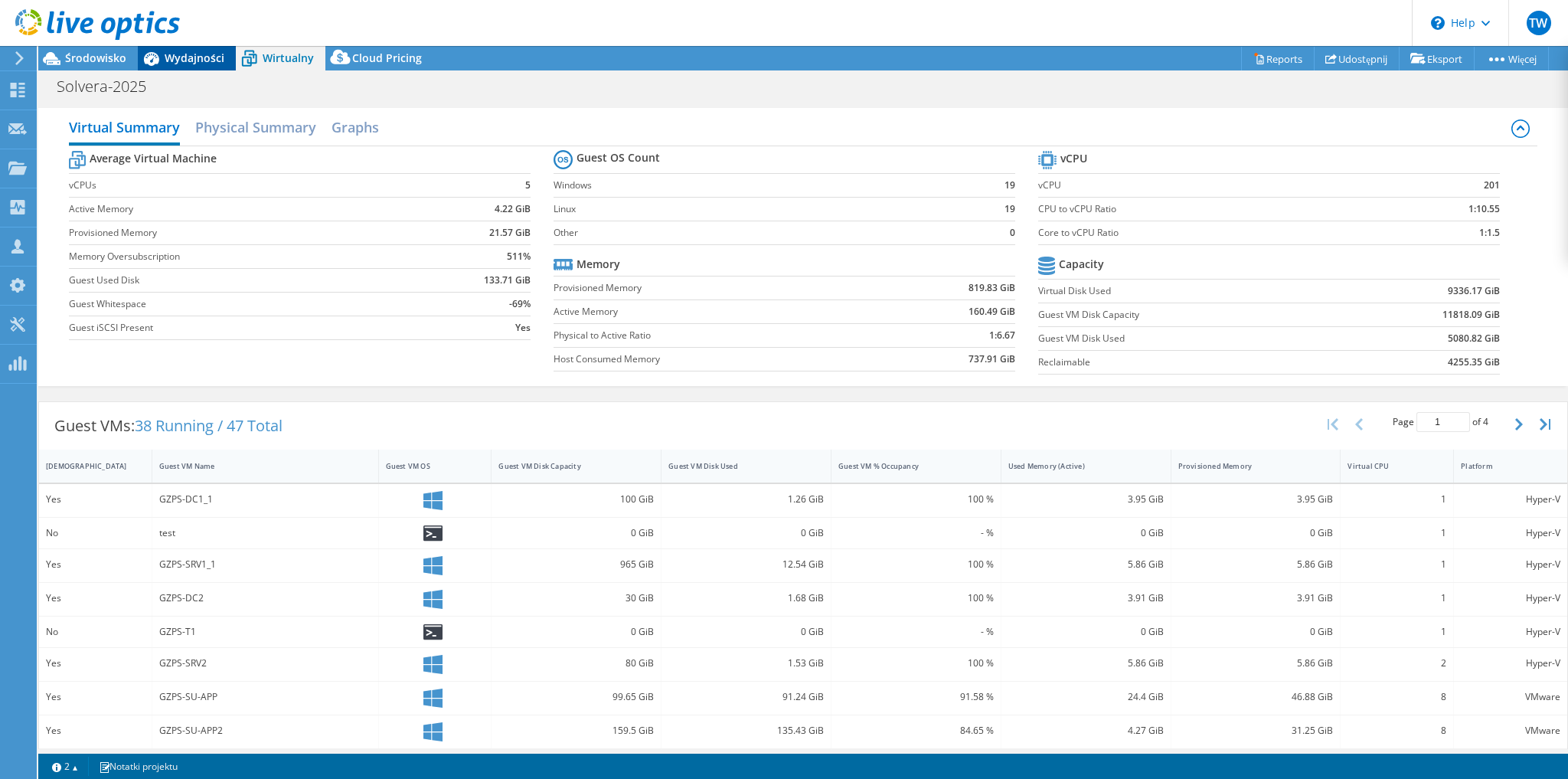
click at [157, 70] on icon at bounding box center [151, 58] width 26 height 26
